Goal: Transaction & Acquisition: Subscribe to service/newsletter

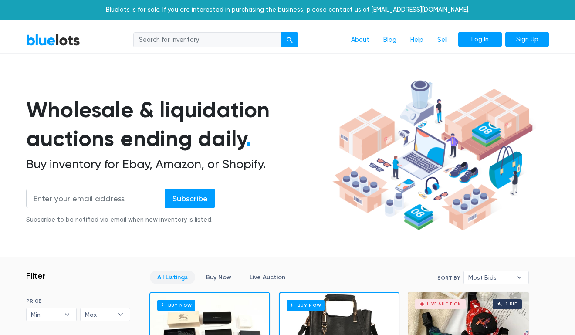
click at [489, 35] on link "Log In" at bounding box center [481, 40] width 44 height 16
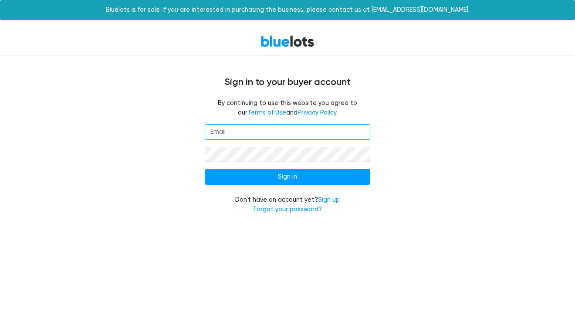
type input "[EMAIL_ADDRESS][DOMAIN_NAME]"
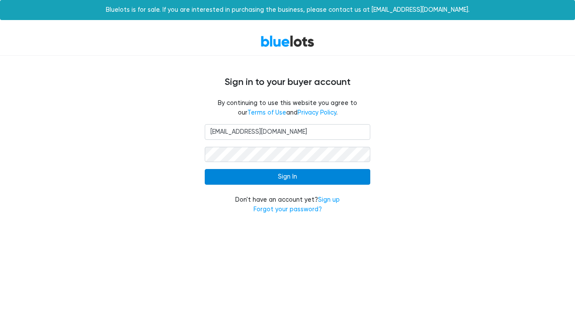
click at [272, 172] on input "Sign In" at bounding box center [288, 177] width 166 height 16
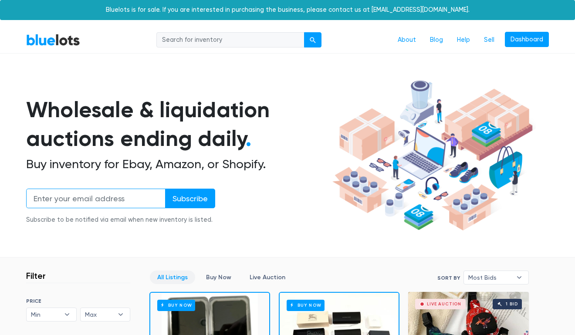
click at [99, 197] on input "email" at bounding box center [95, 199] width 139 height 20
type input "[EMAIL_ADDRESS][DOMAIN_NAME]"
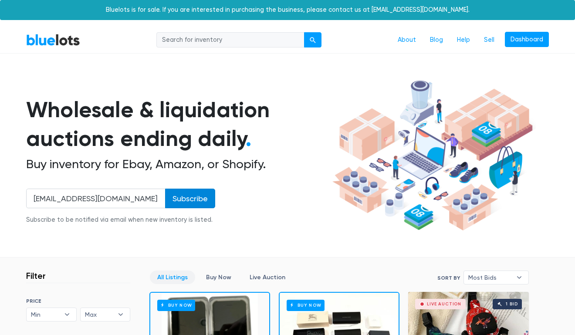
click at [184, 194] on input "Subscribe" at bounding box center [190, 199] width 50 height 20
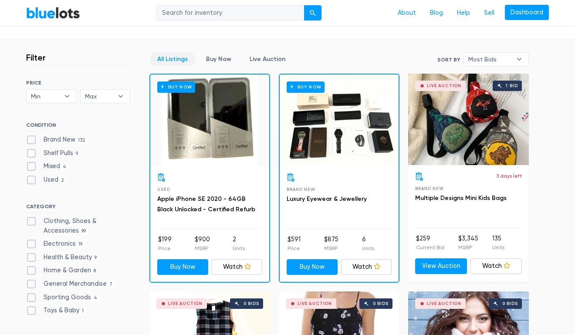
scroll to position [227, 0]
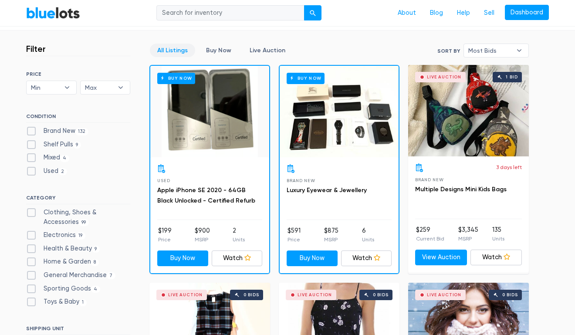
click at [31, 132] on label "Brand New 132" at bounding box center [57, 131] width 62 height 10
click at [31, 132] on New"] "Brand New 132" at bounding box center [29, 129] width 6 height 6
checkbox New"] "true"
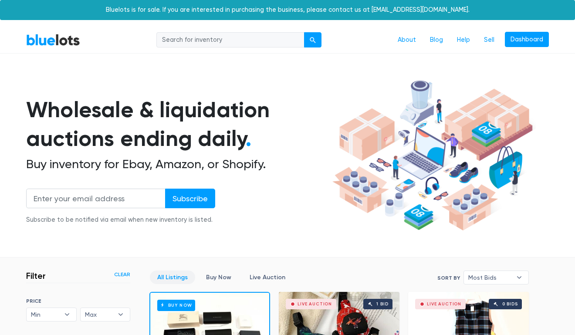
scroll to position [235, 0]
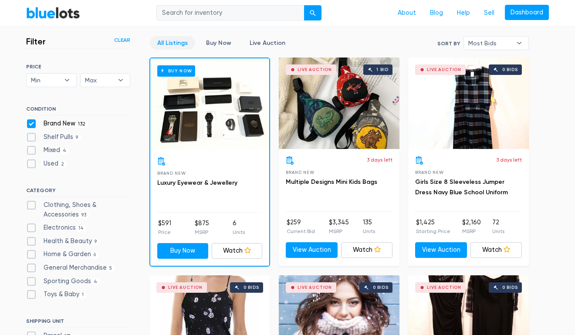
click at [33, 138] on label "Shelf Pulls 9" at bounding box center [53, 138] width 55 height 10
click at [32, 138] on Pulls"] "Shelf Pulls 9" at bounding box center [29, 136] width 6 height 6
checkbox Pulls"] "true"
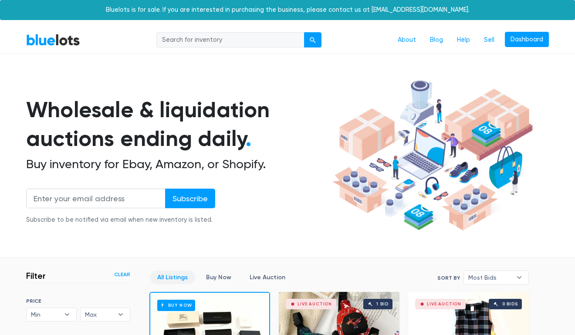
scroll to position [235, 0]
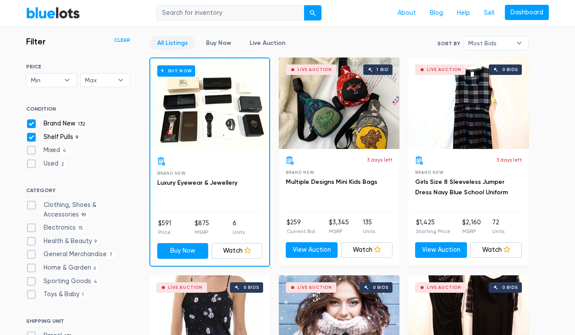
click at [31, 122] on label "Brand New 132" at bounding box center [57, 124] width 62 height 10
click at [31, 122] on New"] "Brand New 132" at bounding box center [29, 122] width 6 height 6
checkbox New"] "false"
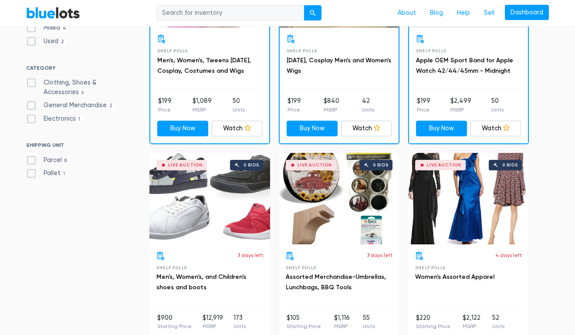
scroll to position [470, 0]
